Goal: Task Accomplishment & Management: Use online tool/utility

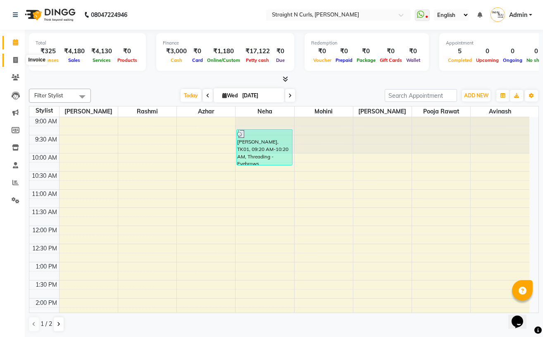
click at [16, 60] on icon at bounding box center [15, 60] width 5 height 6
select select "service"
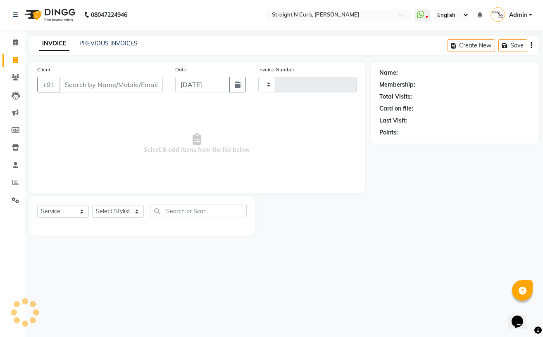
type input "1020"
select select "7039"
click at [117, 209] on select "Select Stylist" at bounding box center [118, 211] width 52 height 13
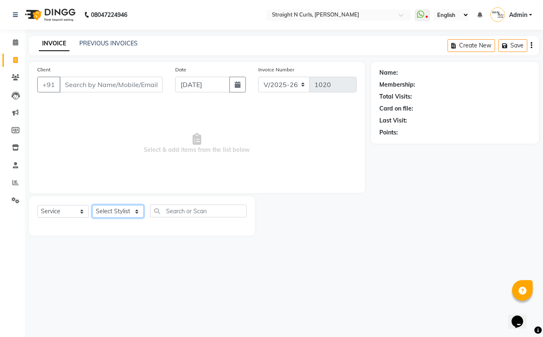
select select "61431"
click at [92, 206] on select "Select Stylist [PERSON_NAME] [PERSON_NAME] [PERSON_NAME] [PERSON_NAME] [PERSON_…" at bounding box center [118, 211] width 52 height 13
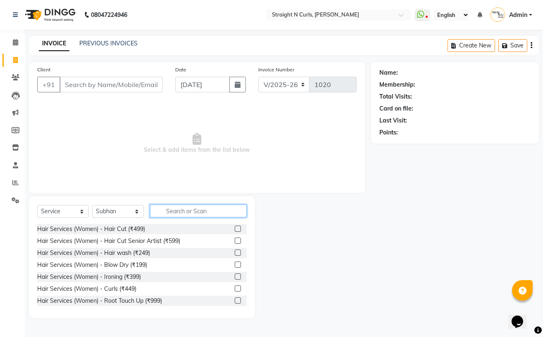
click at [168, 208] on input "text" at bounding box center [198, 211] width 97 height 13
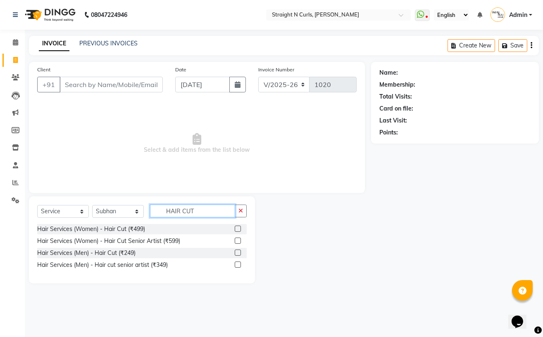
type input "HAIR CUT"
click at [237, 253] on label at bounding box center [238, 253] width 6 height 6
click at [237, 253] on input "checkbox" at bounding box center [237, 253] width 5 height 5
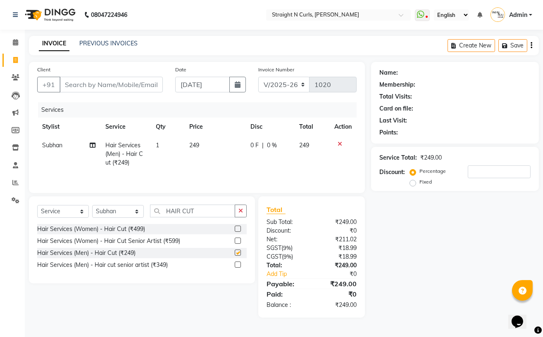
checkbox input "false"
click at [237, 214] on button "button" at bounding box center [241, 211] width 12 height 13
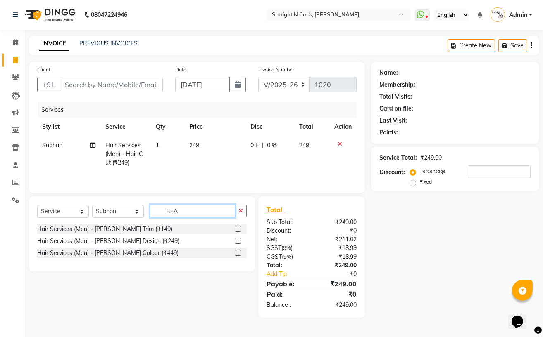
type input "BEA"
click at [236, 229] on label at bounding box center [238, 229] width 6 height 6
click at [236, 229] on input "checkbox" at bounding box center [237, 229] width 5 height 5
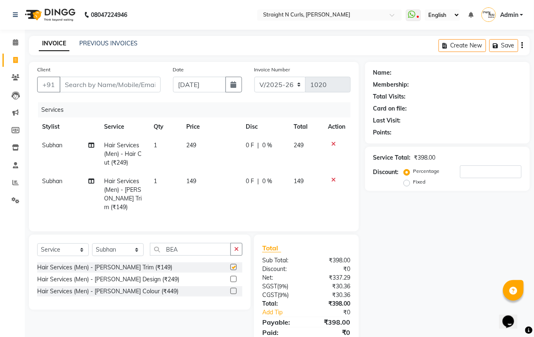
checkbox input "false"
click at [197, 146] on td "249" at bounding box center [210, 154] width 59 height 36
select select "61431"
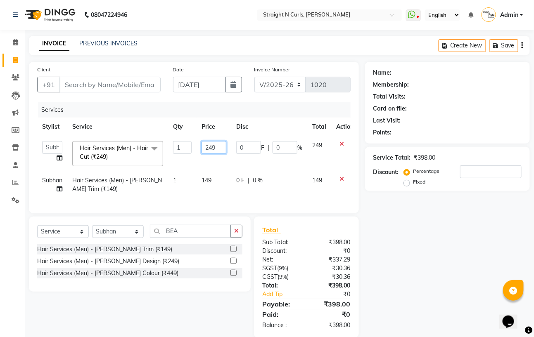
click at [215, 145] on input "249" at bounding box center [213, 147] width 25 height 13
type input "250"
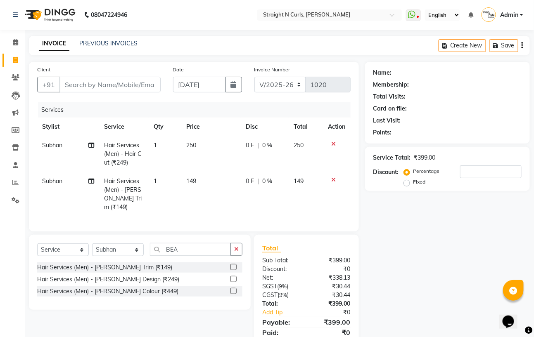
click at [211, 180] on td "149" at bounding box center [210, 194] width 59 height 45
select select "61431"
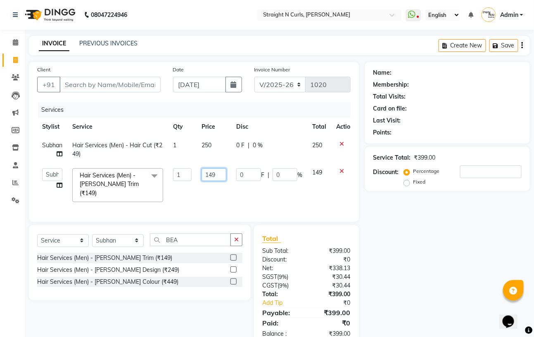
click at [217, 180] on input "149" at bounding box center [213, 174] width 25 height 13
type input "150"
click at [441, 274] on div "Name: Membership: Total Visits: Card on file: Last Visit: Points: Service Total…" at bounding box center [450, 204] width 171 height 285
